Goal: Task Accomplishment & Management: Complete application form

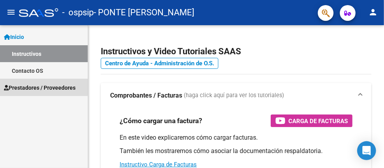
click at [32, 86] on span "Prestadores / Proveedores" at bounding box center [40, 87] width 72 height 9
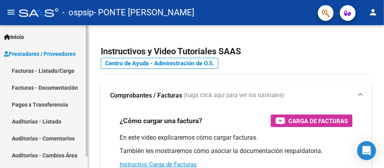
click at [28, 72] on link "Facturas - Listado/Carga" at bounding box center [44, 70] width 88 height 17
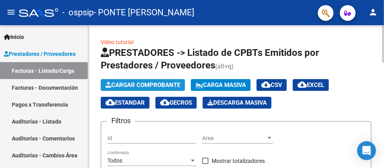
click at [144, 84] on span "Cargar Comprobante" at bounding box center [143, 84] width 75 height 7
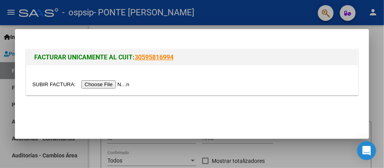
click at [100, 83] on input "file" at bounding box center [82, 84] width 100 height 8
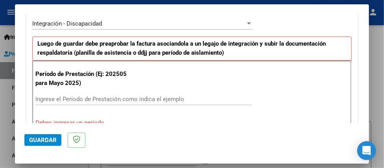
scroll to position [236, 0]
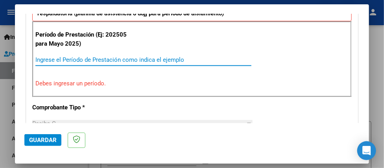
click at [91, 61] on input "Ingrese el Período de Prestación como indica el ejemplo" at bounding box center [143, 59] width 216 height 7
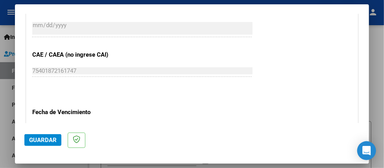
scroll to position [512, 0]
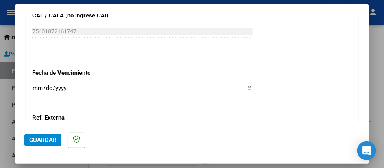
type input "202509"
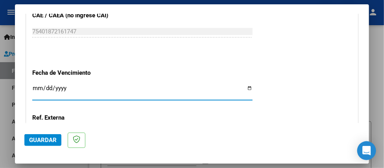
click at [245, 87] on input "Ingresar la fecha" at bounding box center [142, 91] width 220 height 13
type input "[DATE]"
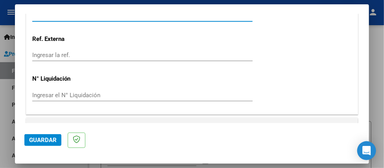
scroll to position [606, 0]
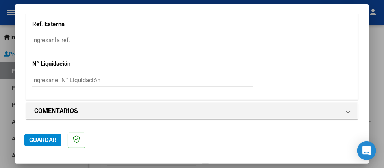
click at [44, 138] on span "Guardar" at bounding box center [43, 140] width 28 height 7
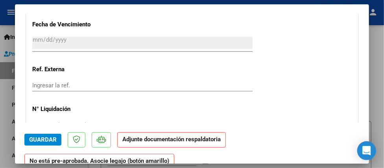
scroll to position [669, 0]
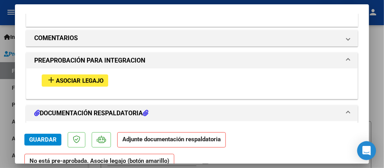
click at [76, 77] on span "Asociar Legajo" at bounding box center [80, 80] width 48 height 7
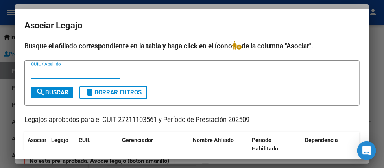
scroll to position [54, 0]
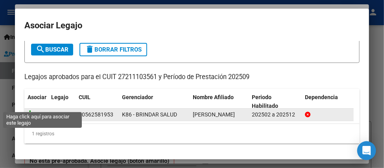
click at [34, 110] on icon at bounding box center [32, 114] width 9 height 9
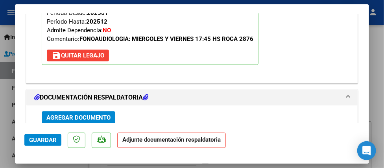
scroll to position [847, 0]
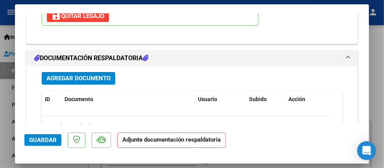
click at [91, 78] on span "Agregar Documento" at bounding box center [78, 78] width 64 height 7
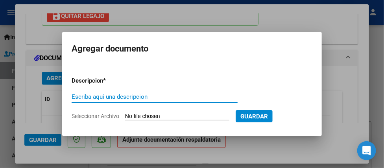
click at [98, 95] on input "Escriba aquí una descripcion" at bounding box center [155, 96] width 166 height 7
type input "ASISTENCIA"
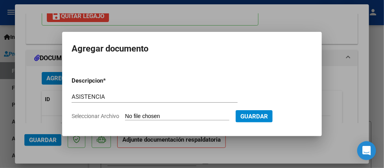
click at [131, 113] on input "Seleccionar Archivo" at bounding box center [177, 116] width 104 height 7
type input "C:\fakepath\ASISTENCIA.pdf"
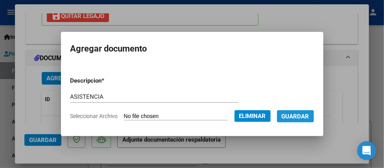
click at [305, 113] on span "Guardar" at bounding box center [296, 116] width 28 height 7
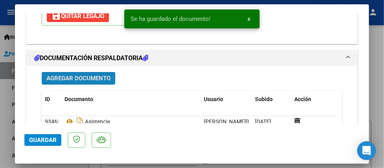
click at [58, 77] on span "Agregar Documento" at bounding box center [78, 78] width 64 height 7
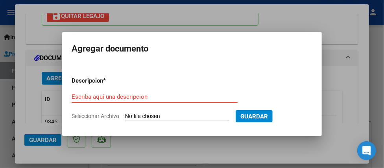
click at [98, 98] on input "Escriba aquí una descripcion" at bounding box center [155, 96] width 166 height 7
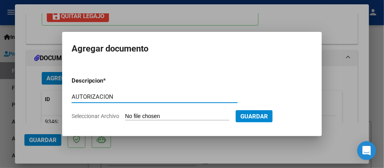
type input "AUTORIZACION"
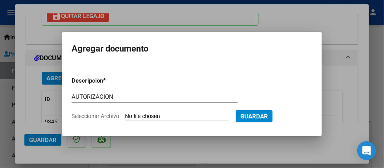
click at [132, 114] on input "Seleccionar Archivo" at bounding box center [177, 116] width 104 height 7
type input "C:\fakepath\AUTORIZACION.pdf"
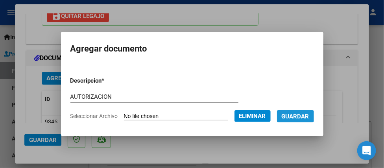
click at [303, 117] on span "Guardar" at bounding box center [296, 116] width 28 height 7
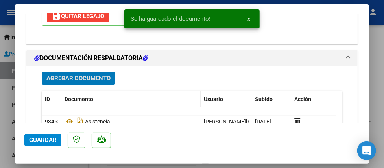
scroll to position [887, 0]
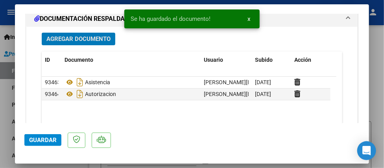
click at [60, 36] on span "Agregar Documento" at bounding box center [78, 39] width 64 height 7
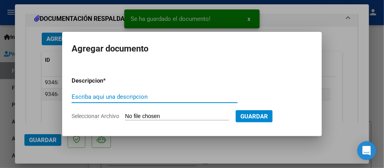
click at [98, 96] on input "Escriba aquí una descripcion" at bounding box center [155, 96] width 166 height 7
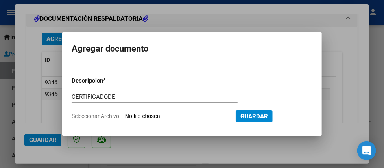
click at [106, 97] on input "CERTIFICADODE" at bounding box center [155, 96] width 166 height 7
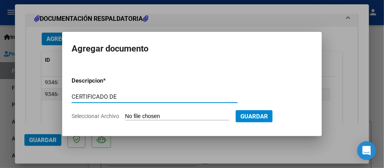
click at [118, 96] on input "CERTIFICADO DE" at bounding box center [155, 96] width 166 height 7
type input "CERTIFICADO DE DISCAPACIDAD"
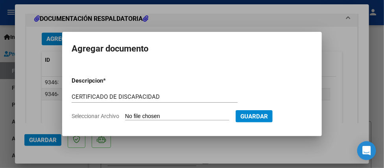
click at [186, 114] on input "Seleccionar Archivo" at bounding box center [177, 116] width 104 height 7
type input "C:\fakepath\CERTIF DE DISCAPACIDAD.pdf"
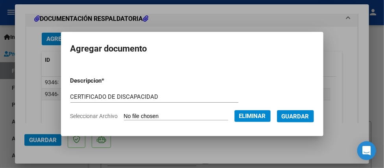
click at [307, 118] on span "Guardar" at bounding box center [296, 116] width 28 height 7
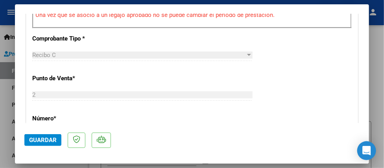
scroll to position [493, 0]
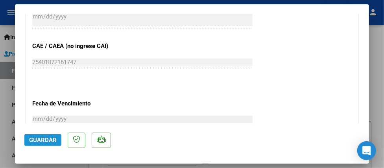
click at [50, 139] on span "Guardar" at bounding box center [43, 140] width 28 height 7
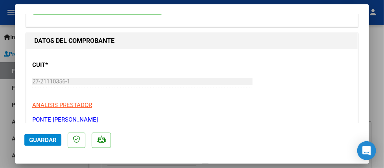
scroll to position [0, 0]
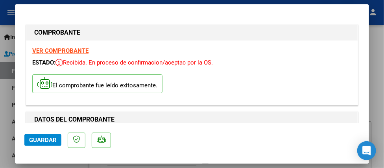
click at [78, 54] on strong "VER COMPROBANTE" at bounding box center [60, 50] width 56 height 7
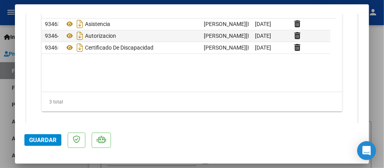
scroll to position [955, 0]
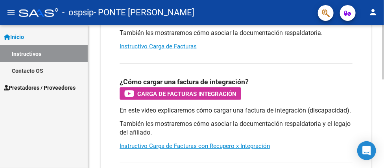
scroll to position [157, 0]
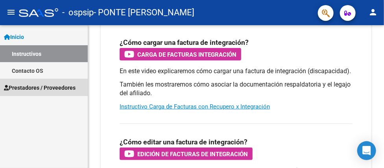
click at [32, 88] on span "Prestadores / Proveedores" at bounding box center [40, 87] width 72 height 9
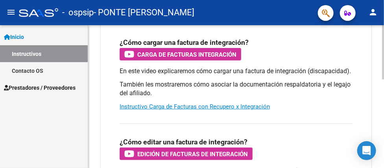
scroll to position [39, 0]
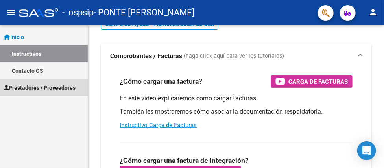
click at [35, 85] on span "Prestadores / Proveedores" at bounding box center [40, 87] width 72 height 9
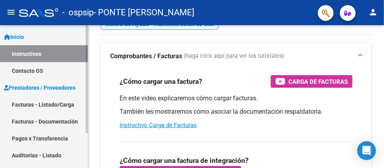
click at [56, 107] on link "Facturas - Listado/Carga" at bounding box center [44, 104] width 88 height 17
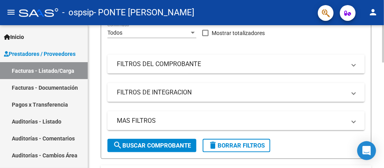
scroll to position [49, 0]
